Goal: Task Accomplishment & Management: Manage account settings

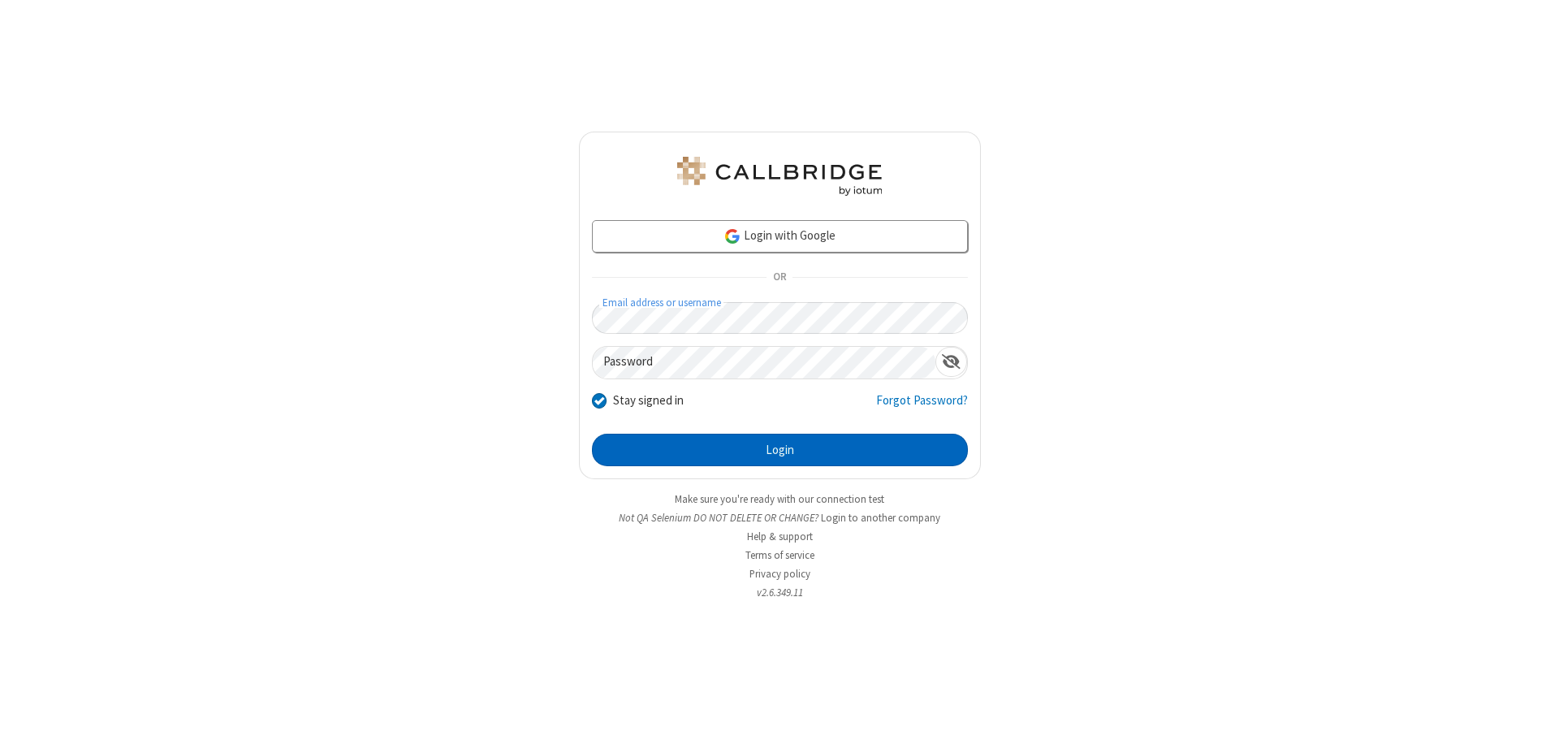
click at [780, 450] on button "Login" at bounding box center [780, 450] width 376 height 32
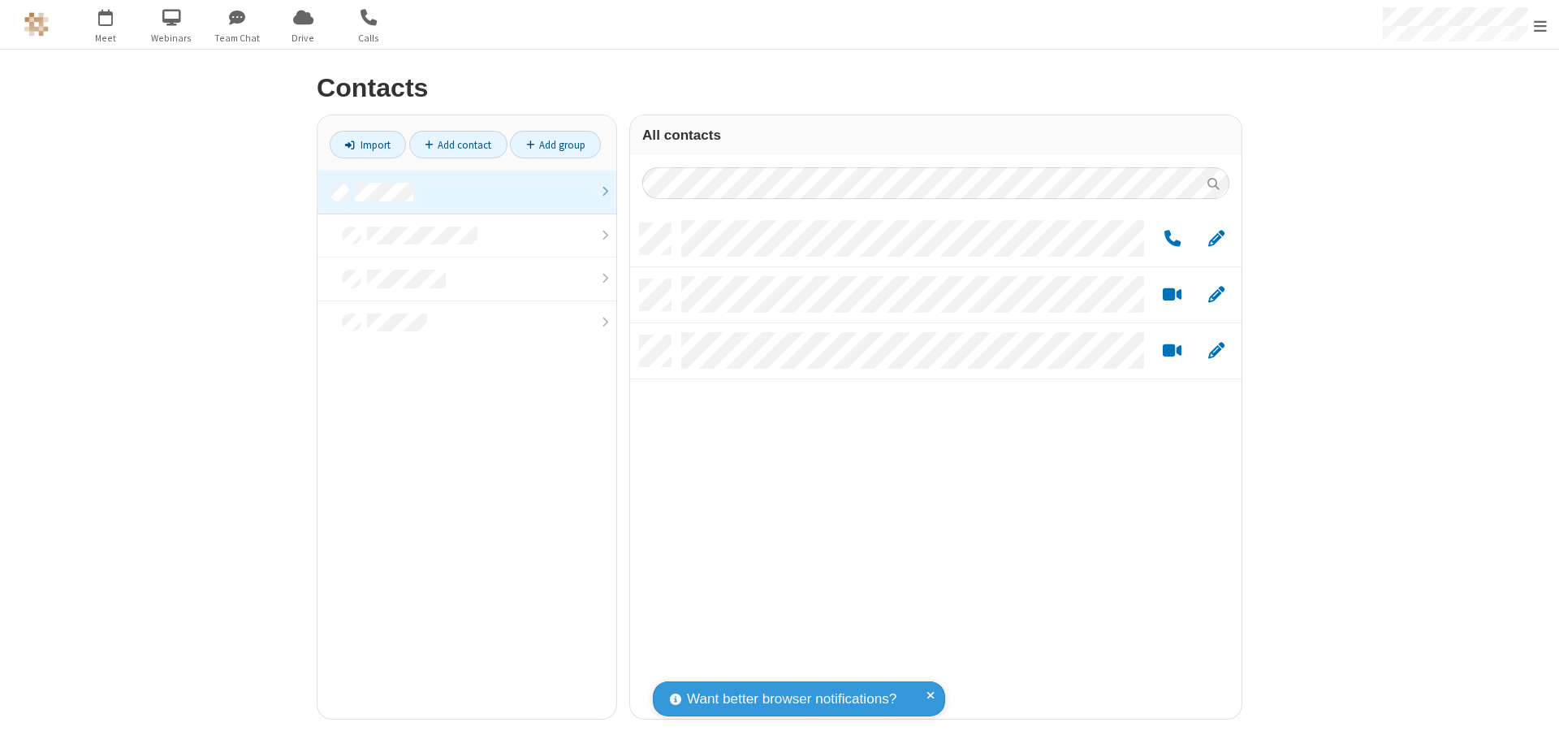
click at [467, 192] on link at bounding box center [467, 193] width 299 height 44
click at [555, 145] on link "Add group" at bounding box center [555, 145] width 91 height 28
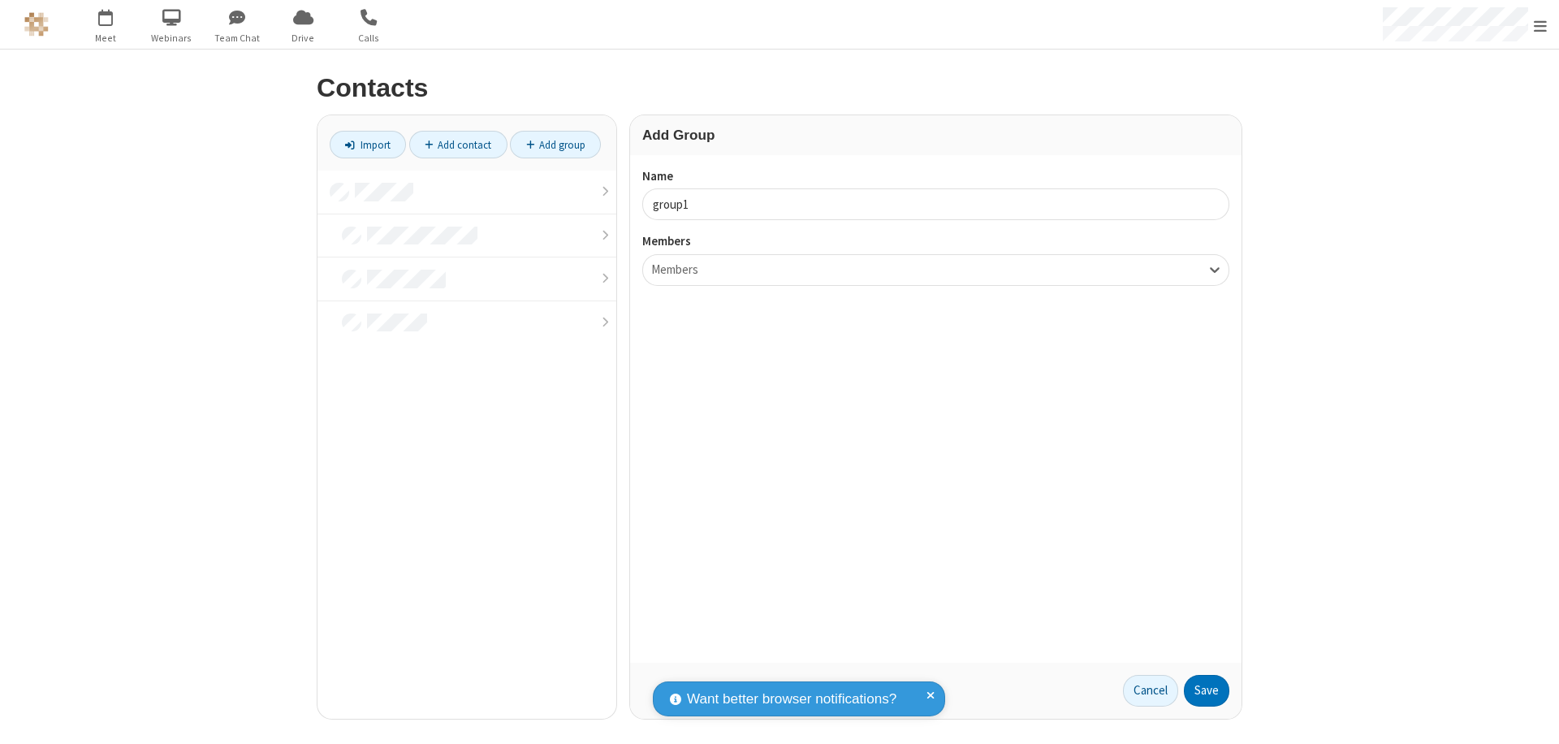
type input "group1"
type input "name18"
click at [1207, 690] on button "Save" at bounding box center [1206, 691] width 45 height 32
